Goal: Navigation & Orientation: Find specific page/section

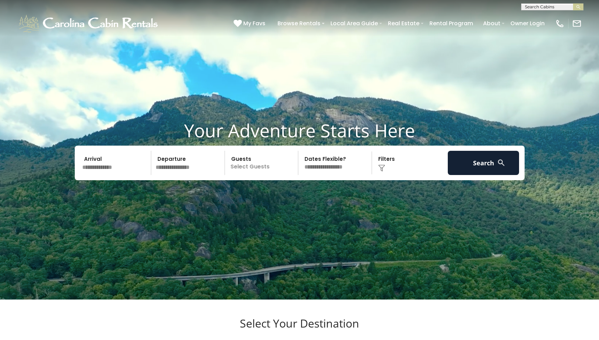
click at [255, 21] on span "My Favs" at bounding box center [254, 23] width 22 height 9
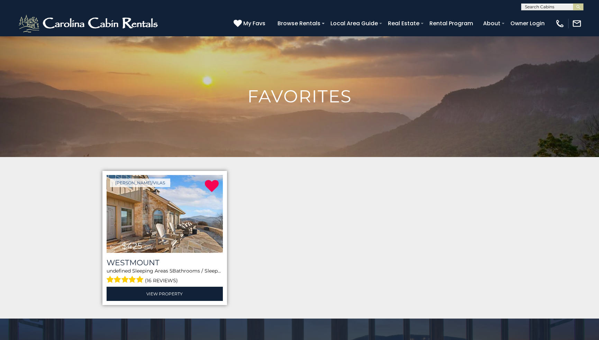
click at [166, 219] on img at bounding box center [165, 214] width 116 height 78
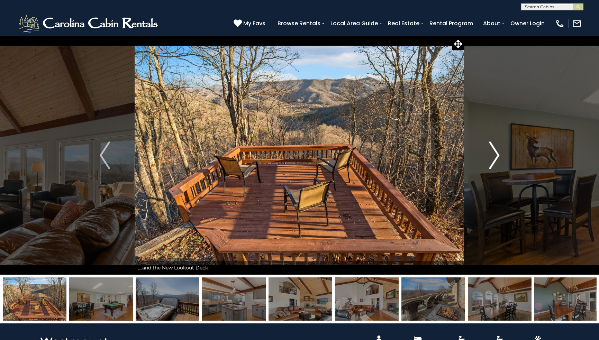
click at [498, 150] on img "Next" at bounding box center [494, 156] width 10 height 28
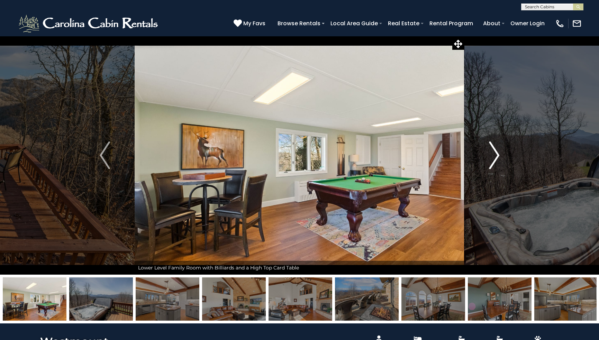
click at [496, 154] on img "Next" at bounding box center [494, 156] width 10 height 28
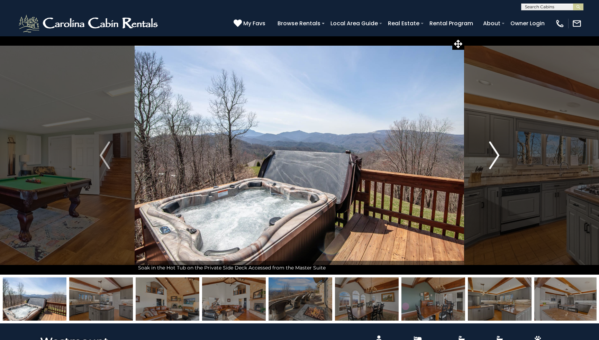
click at [495, 156] on img "Next" at bounding box center [494, 156] width 10 height 28
